Goal: Task Accomplishment & Management: Complete application form

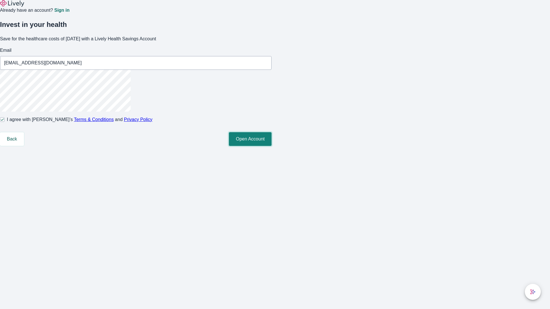
click at [271, 146] on button "Open Account" at bounding box center [250, 139] width 43 height 14
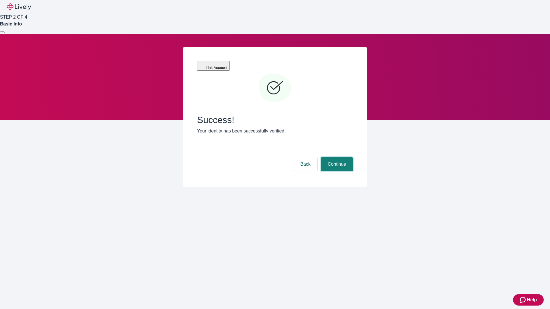
click at [336, 157] on button "Continue" at bounding box center [337, 164] width 32 height 14
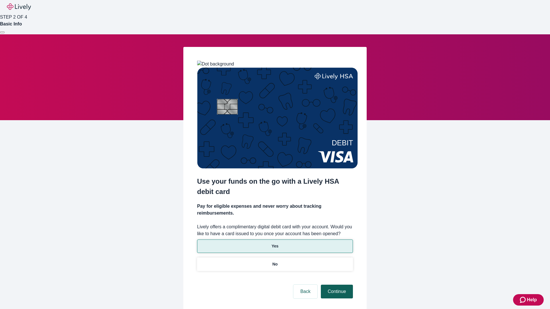
click at [275, 243] on p "Yes" at bounding box center [274, 246] width 7 height 6
click at [336, 285] on button "Continue" at bounding box center [337, 292] width 32 height 14
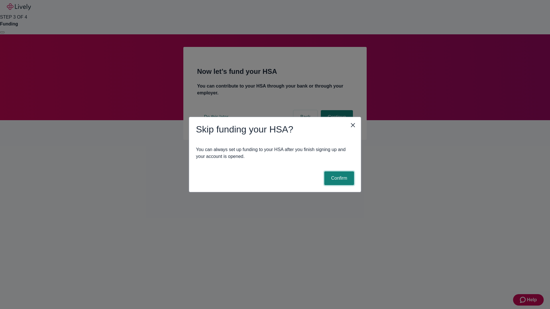
click at [338, 178] on button "Confirm" at bounding box center [339, 178] width 30 height 14
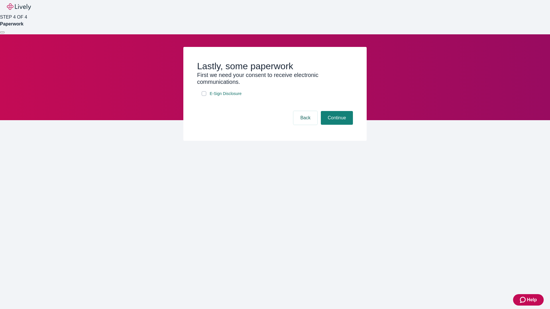
click at [204, 96] on input "E-Sign Disclosure" at bounding box center [204, 93] width 5 height 5
checkbox input "true"
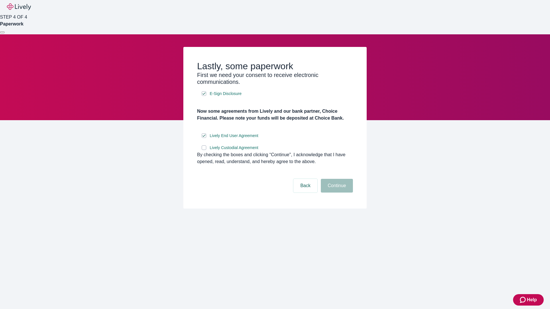
click at [204, 150] on input "Lively Custodial Agreement" at bounding box center [204, 147] width 5 height 5
checkbox input "true"
click at [336, 193] on button "Continue" at bounding box center [337, 186] width 32 height 14
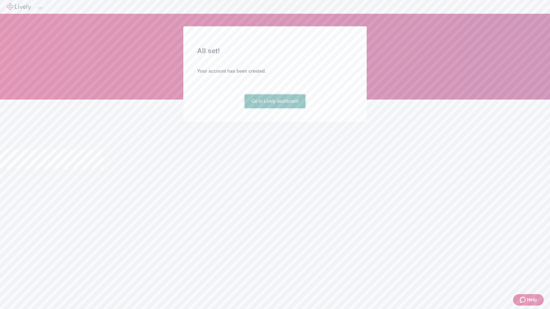
click at [275, 108] on link "Go to Lively dashboard" at bounding box center [274, 101] width 61 height 14
